Goal: Task Accomplishment & Management: Use online tool/utility

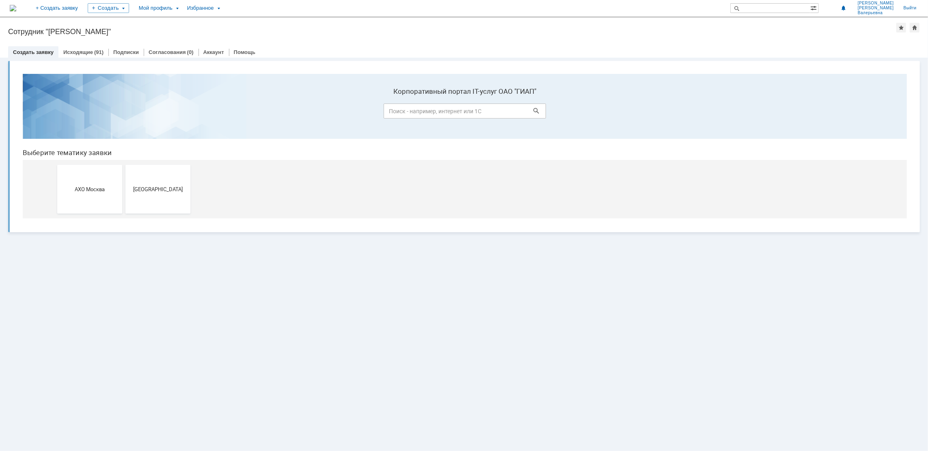
click at [146, 194] on button "[GEOGRAPHIC_DATA]" at bounding box center [157, 188] width 65 height 49
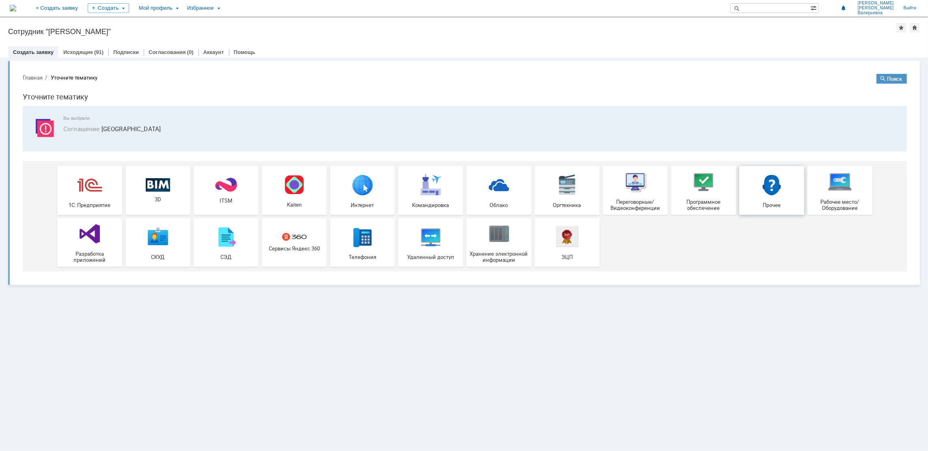
click at [776, 202] on span "Прочее" at bounding box center [772, 204] width 60 height 6
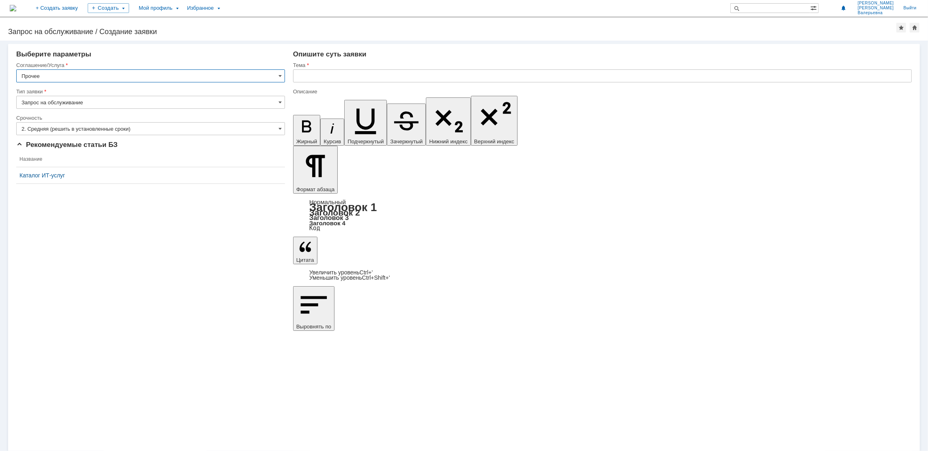
click at [335, 72] on input "text" at bounding box center [602, 75] width 619 height 13
click at [337, 73] on input "Сканирование большого формата" at bounding box center [602, 75] width 619 height 13
click at [425, 77] on input "Сканирование чертежей большого формата" at bounding box center [602, 75] width 619 height 13
type input "Сканирование чертежей большого формата"
